Goal: Task Accomplishment & Management: Complete application form

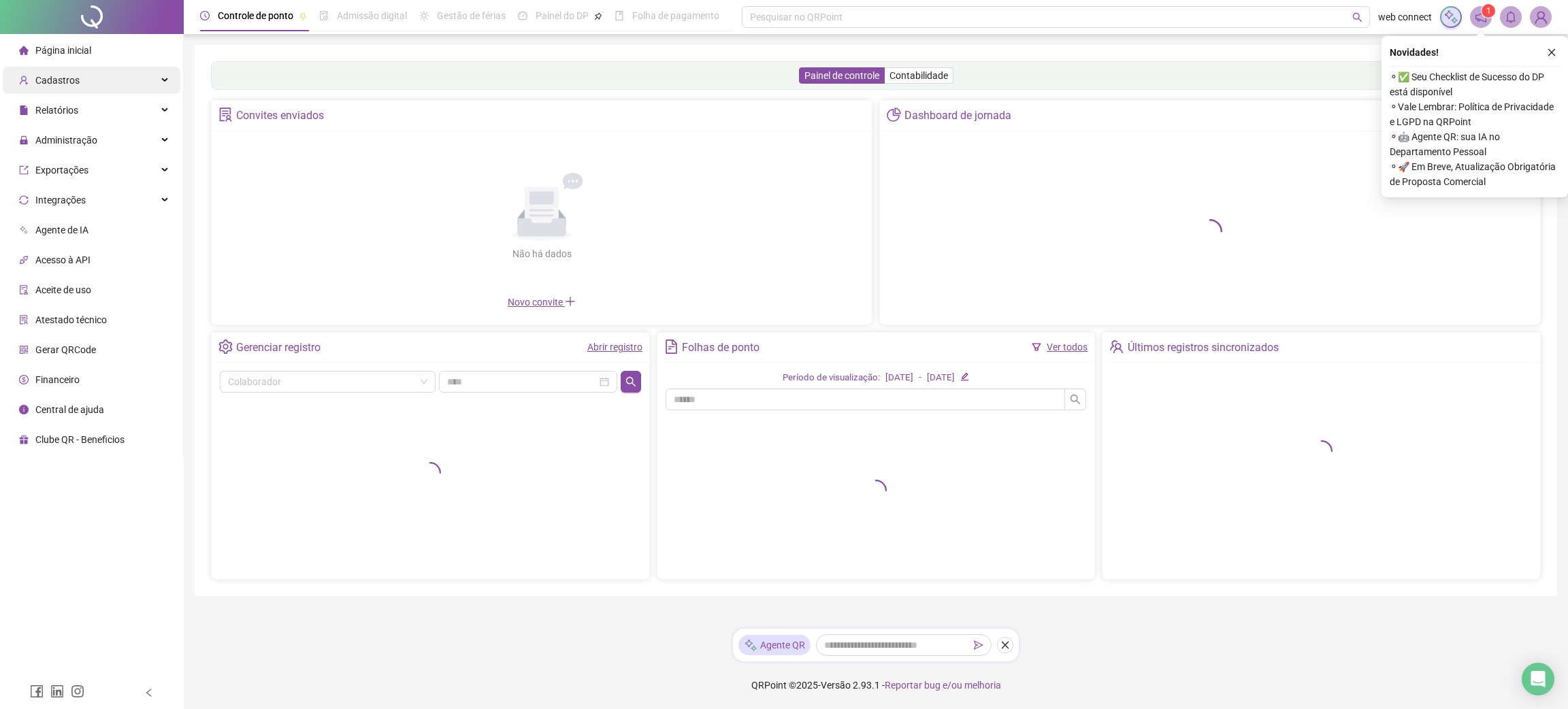
click at [89, 79] on div "Cadastros" at bounding box center [92, 80] width 177 height 27
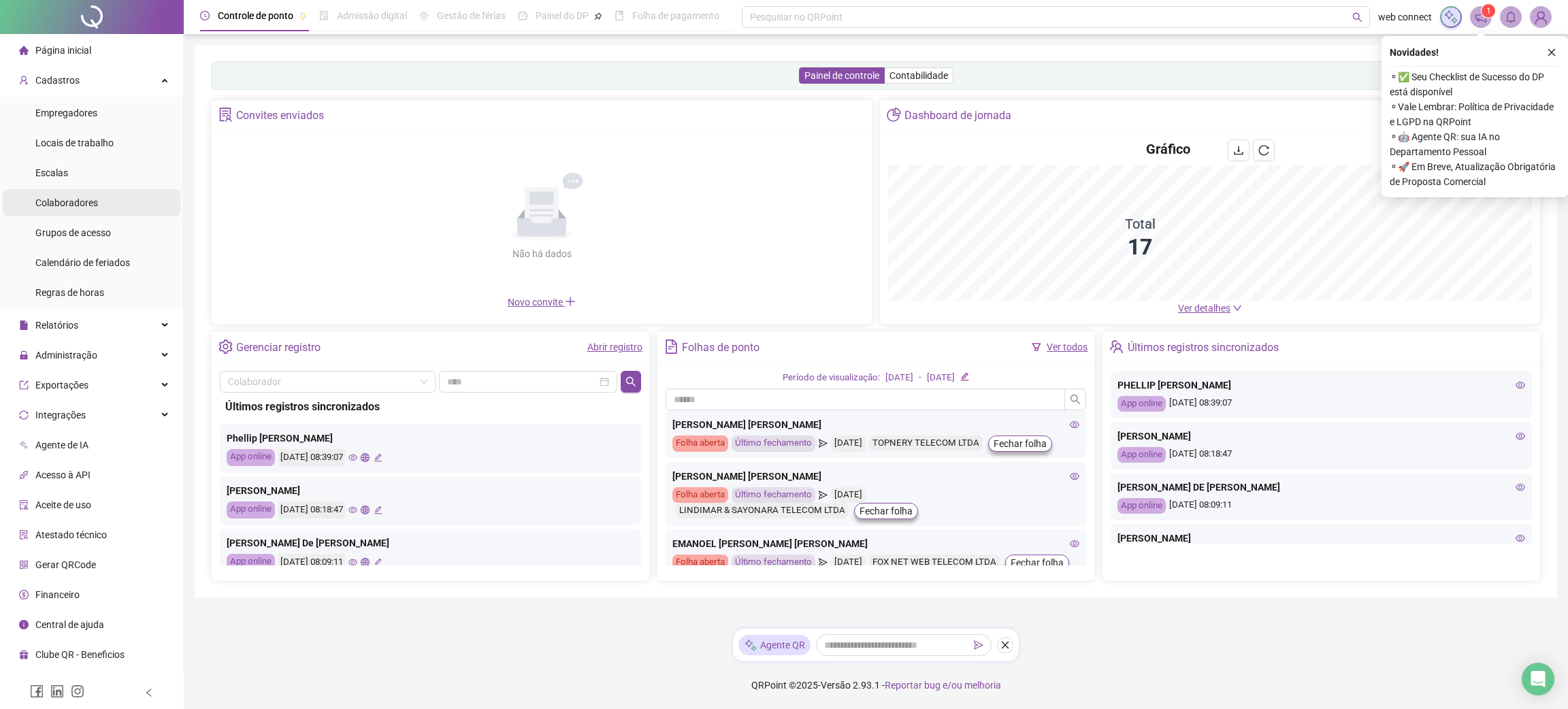
click at [87, 205] on span "Colaboradores" at bounding box center [66, 203] width 62 height 11
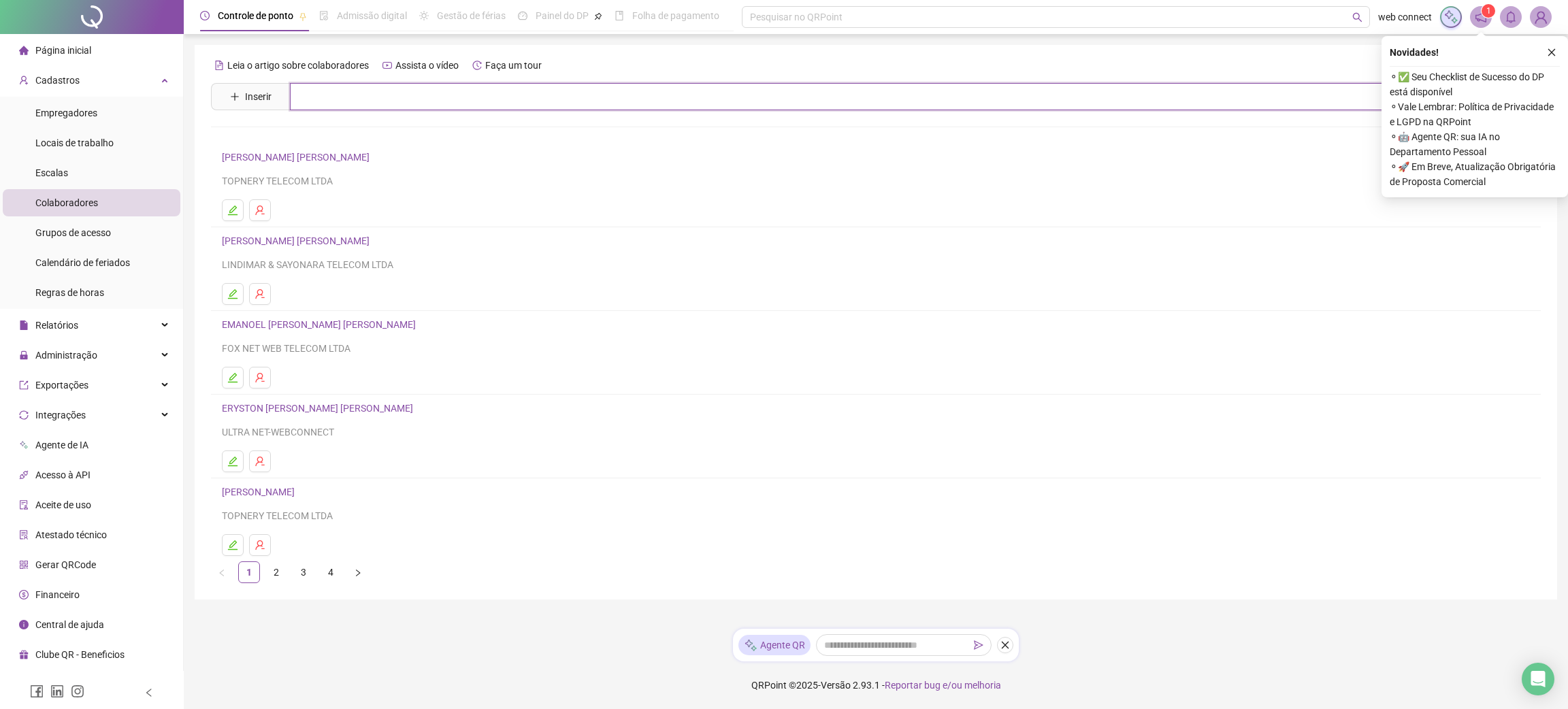
click at [448, 95] on input "text" at bounding box center [886, 96] width 1192 height 27
type input "*******"
click at [251, 95] on div "Permita que o QRPoint envie notificações para você! Permitir Não, obrigado" at bounding box center [784, 60] width 1568 height 121
click at [802, 71] on button "Não, obrigado" at bounding box center [799, 88] width 108 height 34
click at [248, 95] on span "Inserir" at bounding box center [257, 95] width 26 height 15
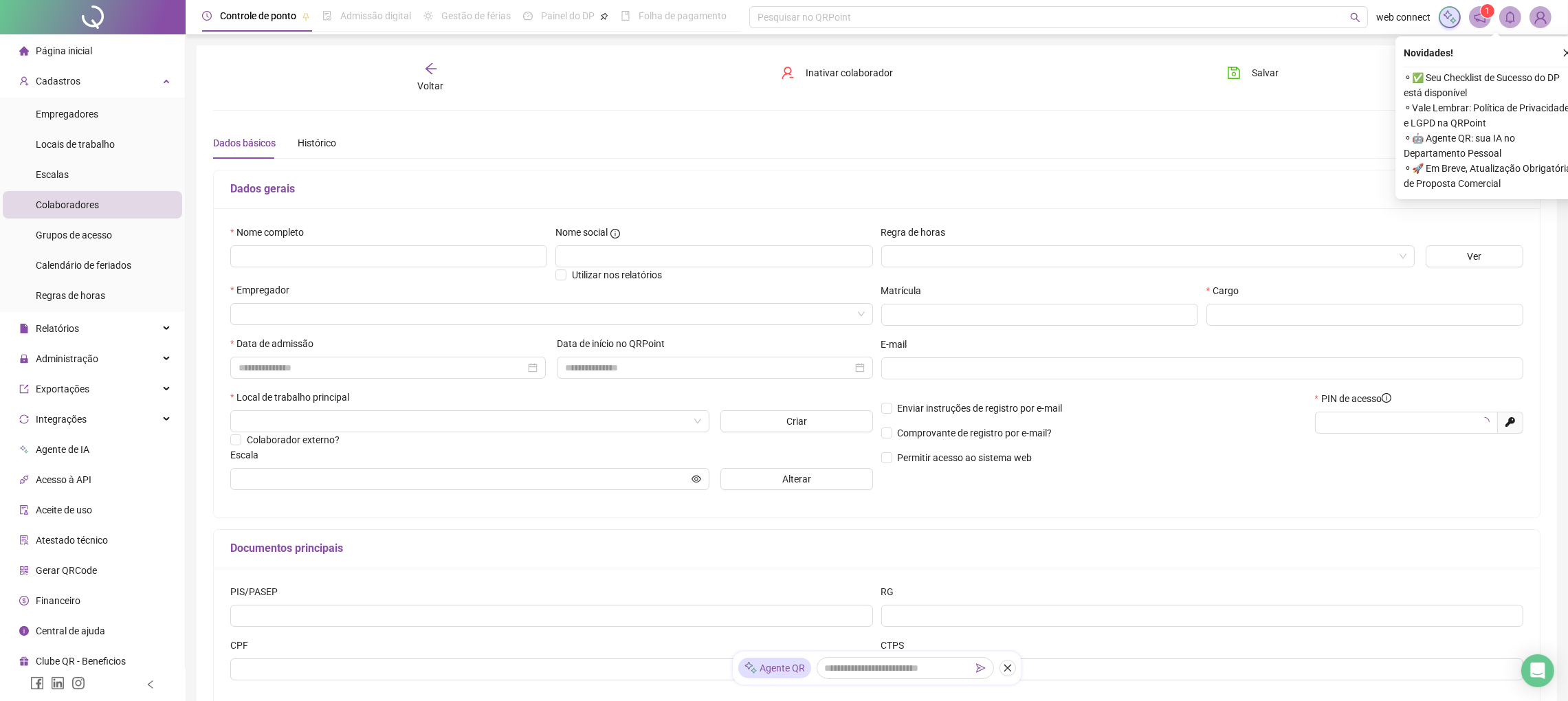
type input "*****"
click at [389, 245] on input "text" at bounding box center [389, 256] width 317 height 22
click at [396, 304] on input "search" at bounding box center [545, 314] width 614 height 21
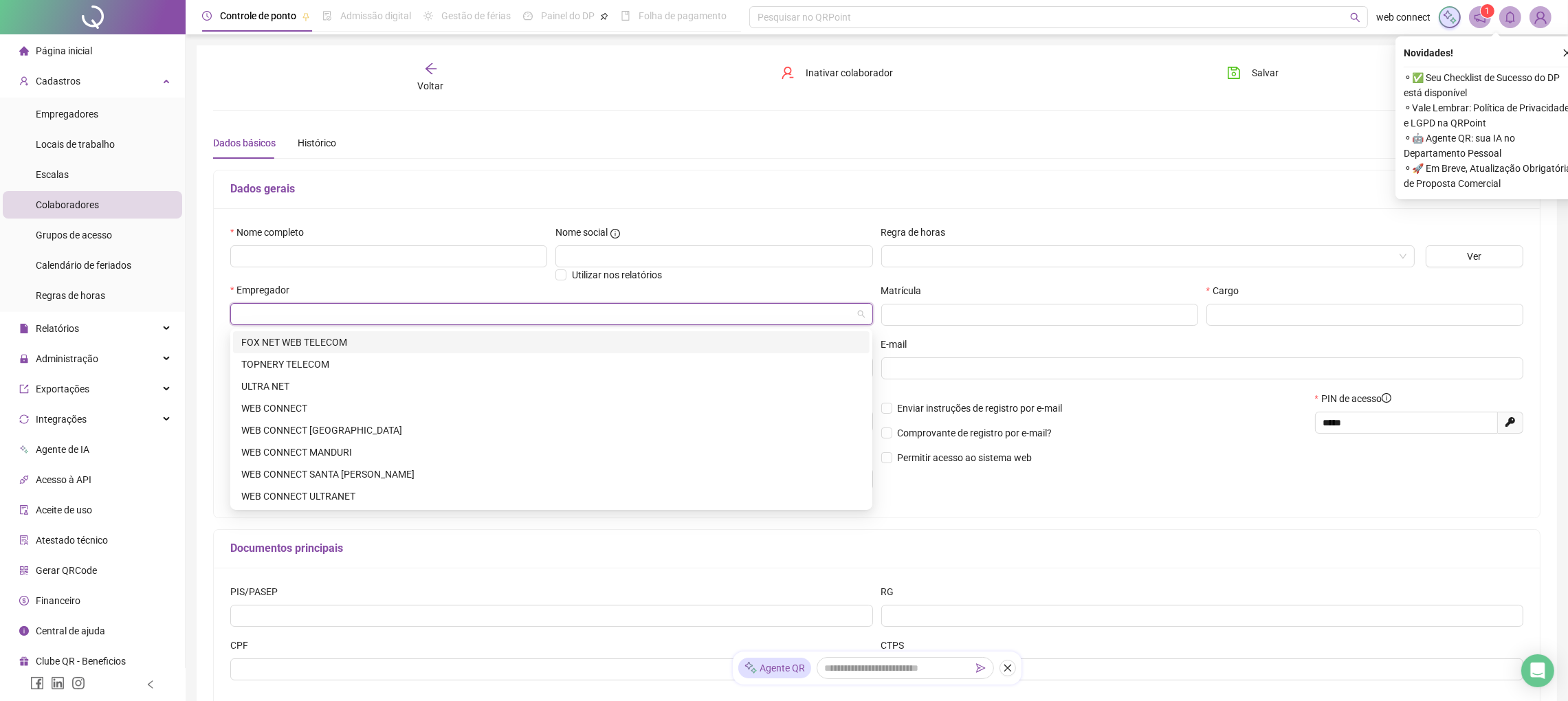
click at [302, 346] on div "FOX NET WEB TELECOM" at bounding box center [551, 342] width 620 height 15
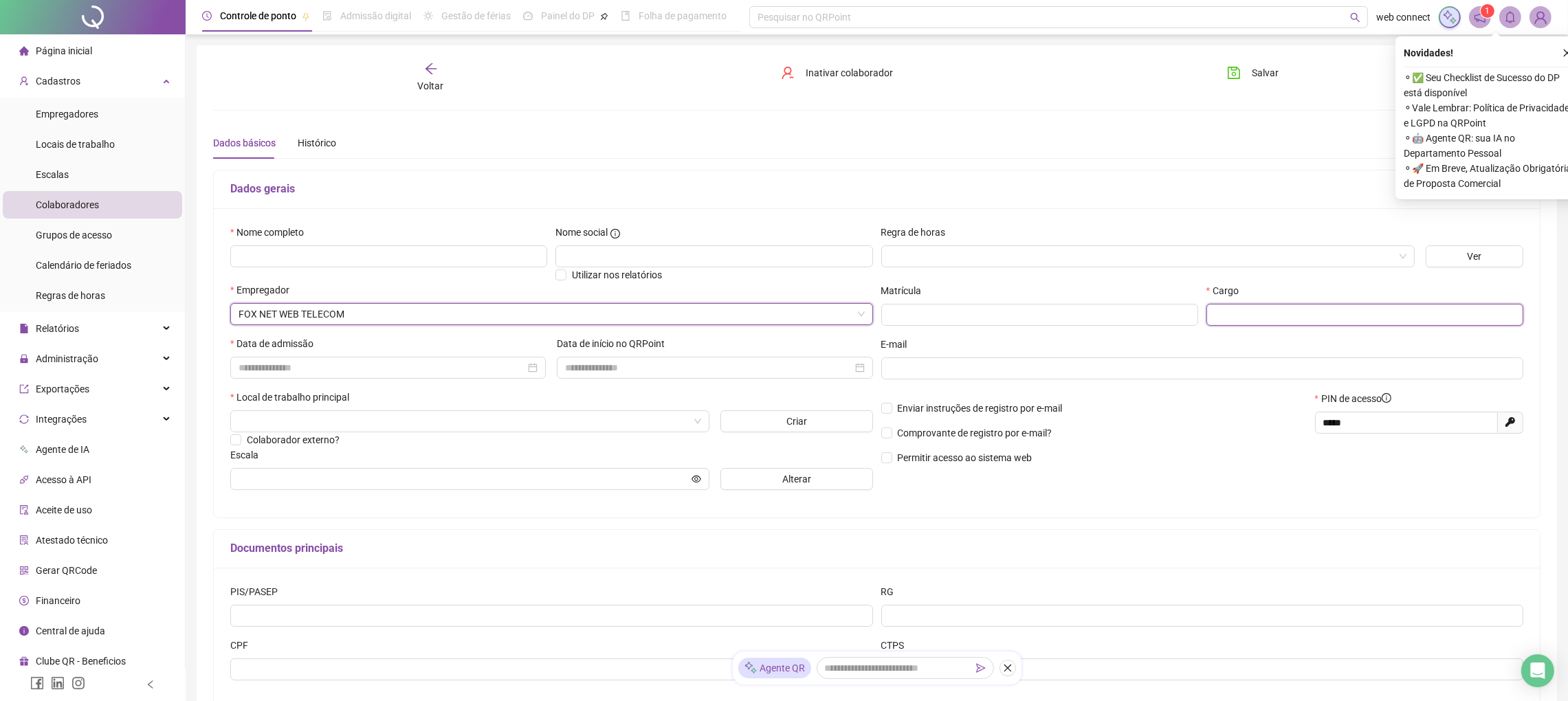
click at [1234, 320] on input "text" at bounding box center [1365, 315] width 317 height 22
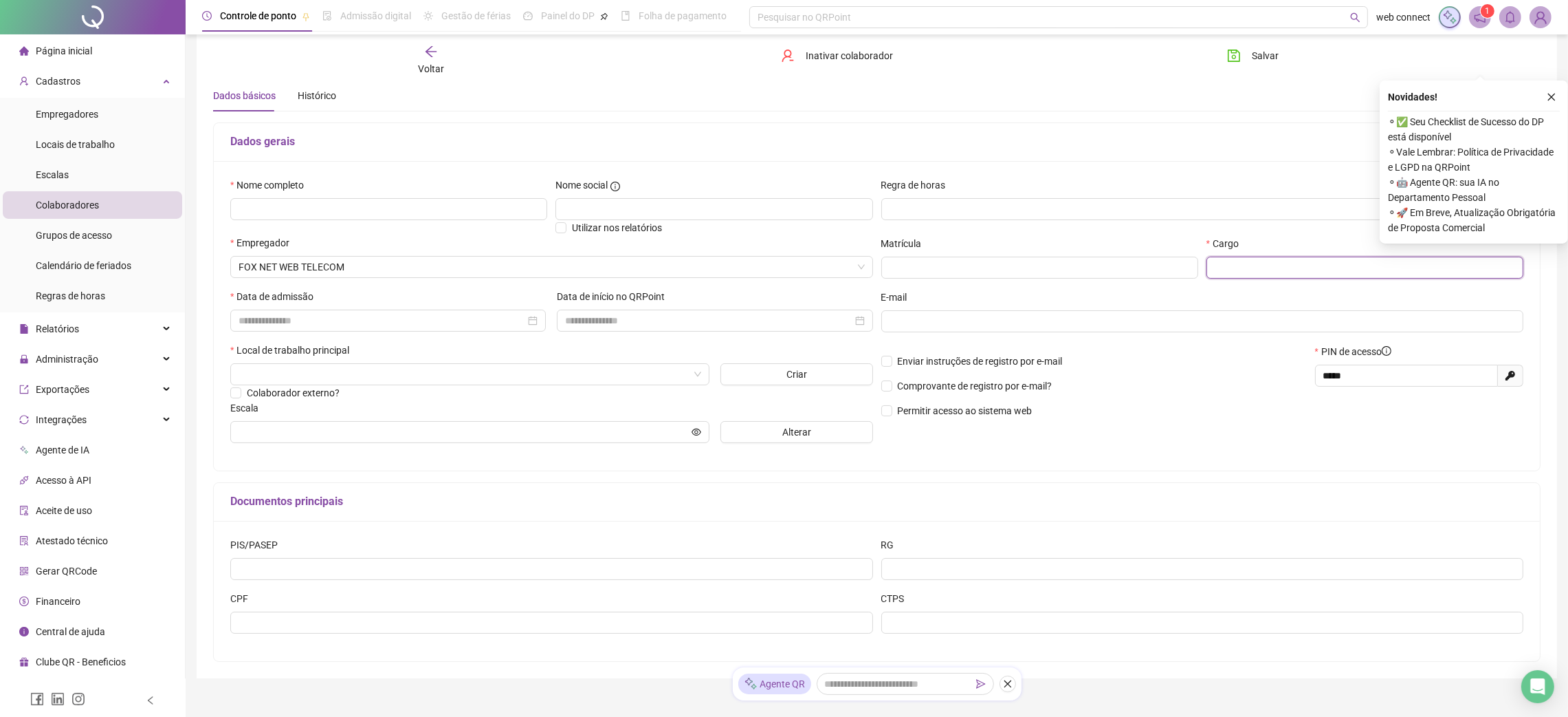
scroll to position [105, 0]
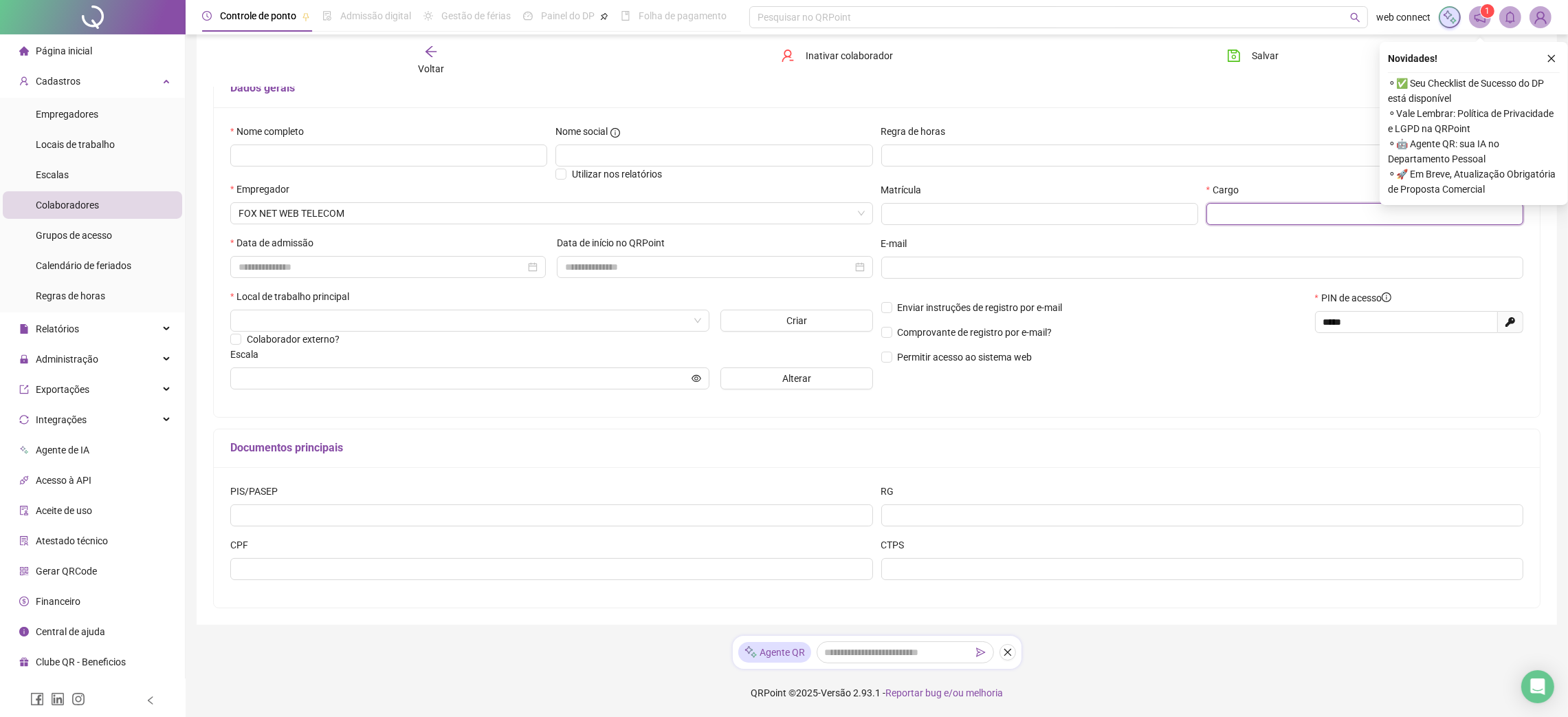
click at [1260, 209] on input "text" at bounding box center [1365, 214] width 317 height 22
click at [263, 271] on input at bounding box center [381, 266] width 286 height 15
click at [1137, 440] on h5 "Documentos principais" at bounding box center [877, 447] width 1293 height 17
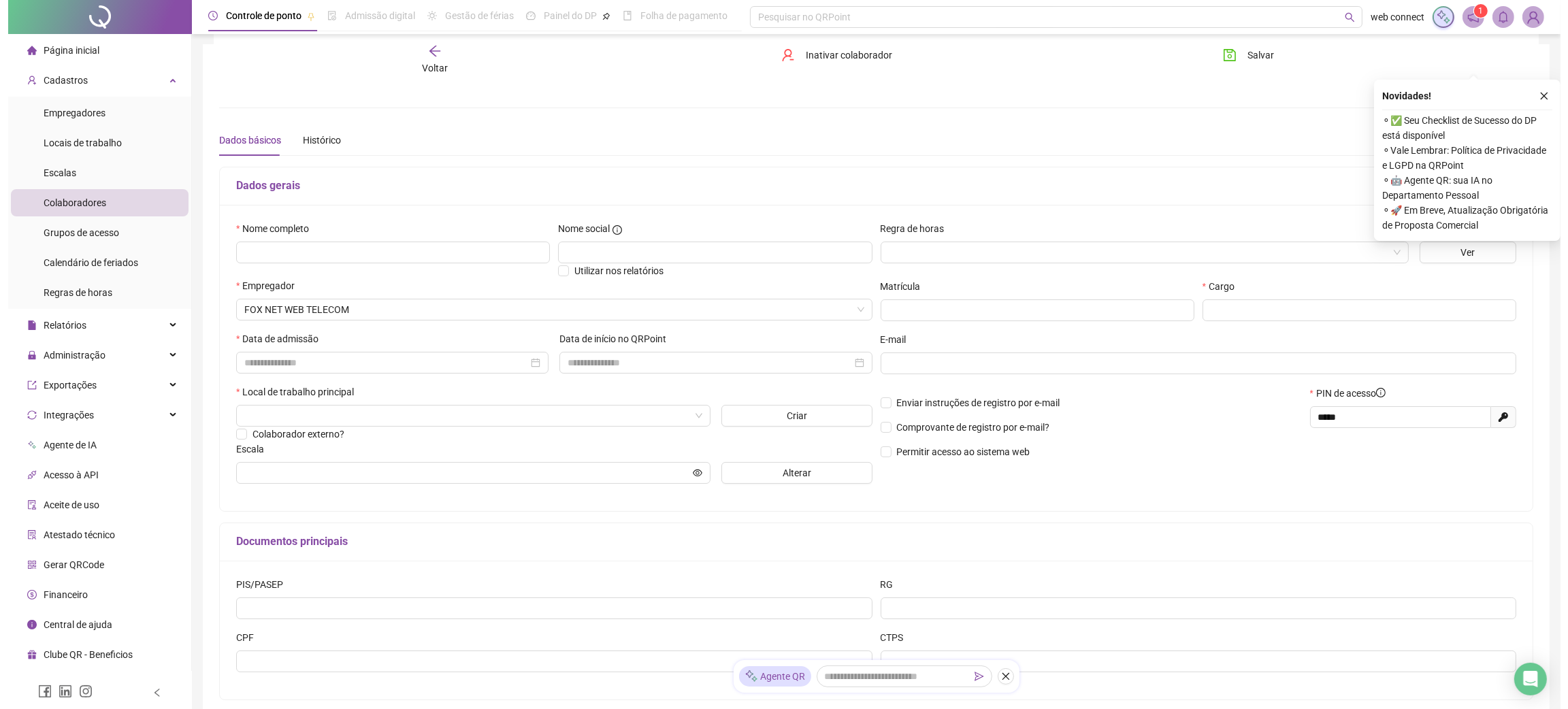
scroll to position [0, 0]
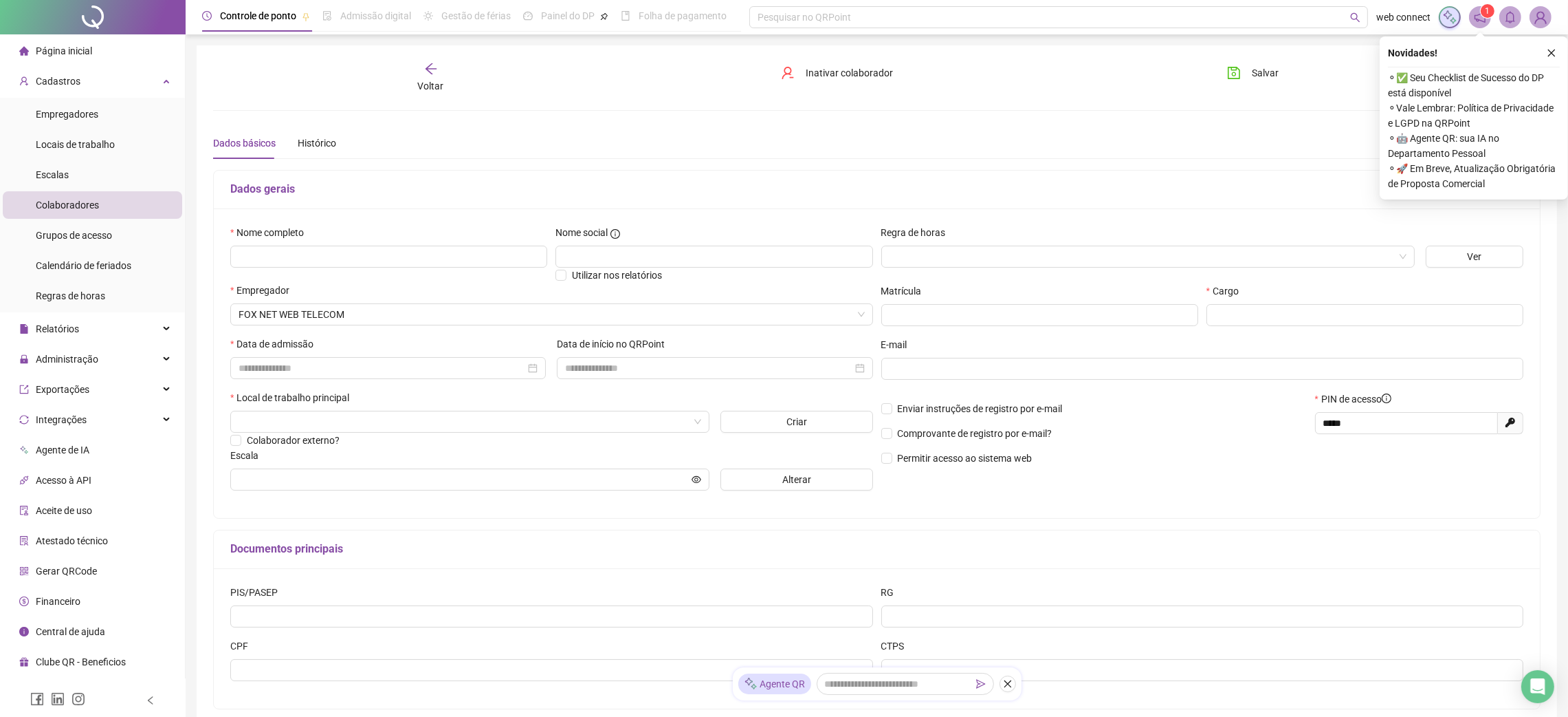
click at [426, 70] on icon "arrow-left" at bounding box center [430, 68] width 11 height 11
